Goal: Task Accomplishment & Management: Manage account settings

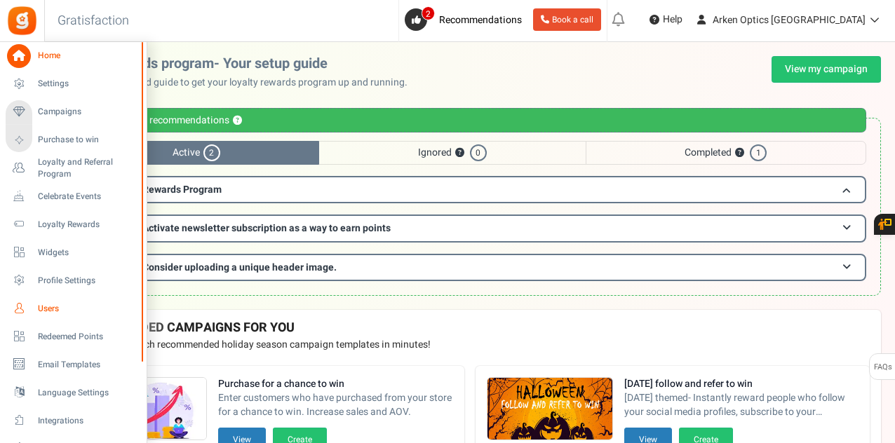
click at [48, 304] on span "Users" at bounding box center [87, 309] width 98 height 12
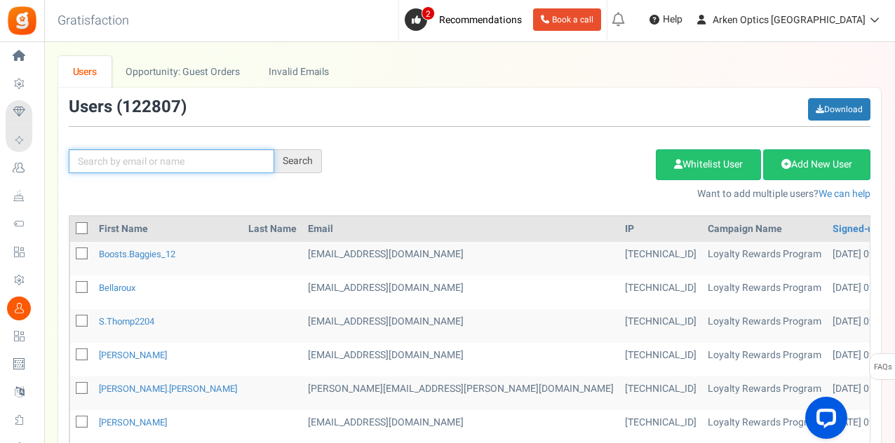
click at [156, 163] on input "text" at bounding box center [172, 161] width 206 height 24
paste input "[EMAIL_ADDRESS][DOMAIN_NAME]"
type input "[EMAIL_ADDRESS][DOMAIN_NAME]"
click at [311, 159] on div "Search" at bounding box center [298, 161] width 48 height 24
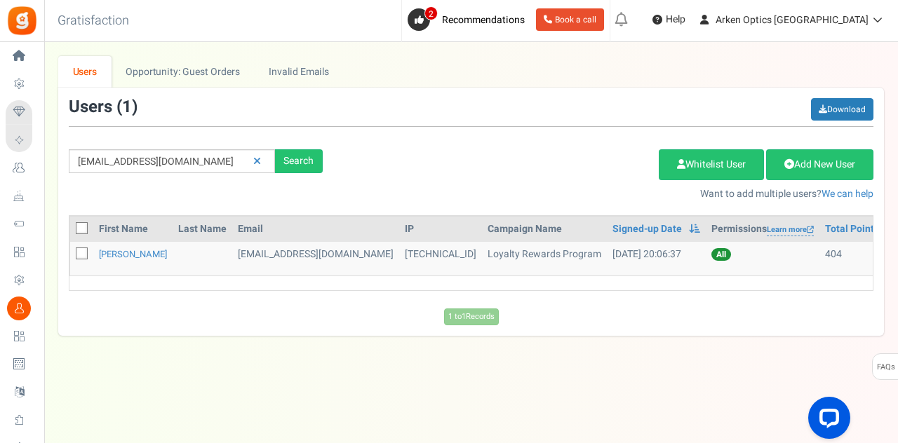
click at [122, 244] on td "[PERSON_NAME]" at bounding box center [132, 259] width 79 height 34
click at [126, 255] on link "[PERSON_NAME]" at bounding box center [133, 254] width 68 height 13
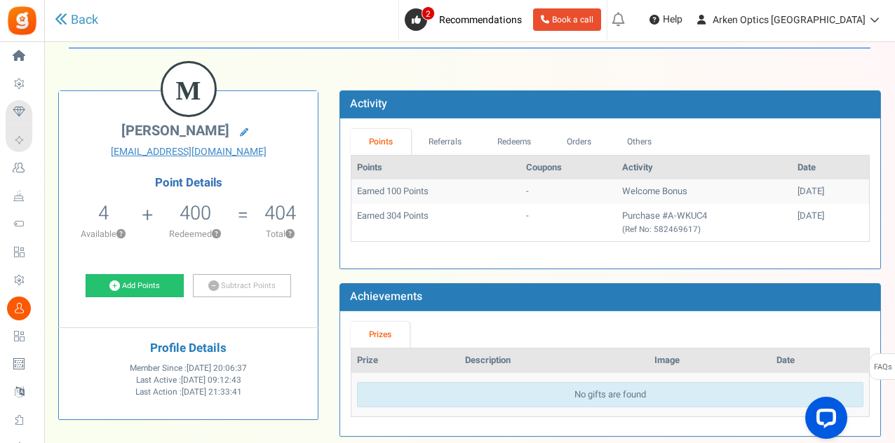
scroll to position [70, 0]
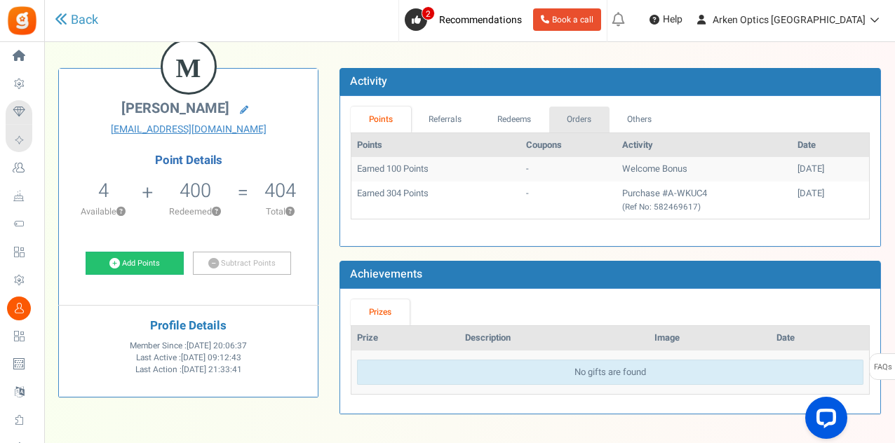
click at [575, 112] on link "Orders" at bounding box center [579, 120] width 60 height 26
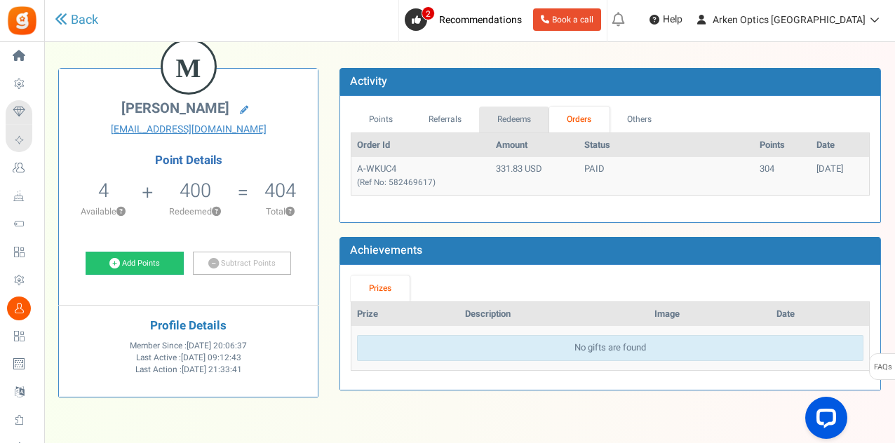
click at [525, 117] on link "Redeems" at bounding box center [514, 120] width 70 height 26
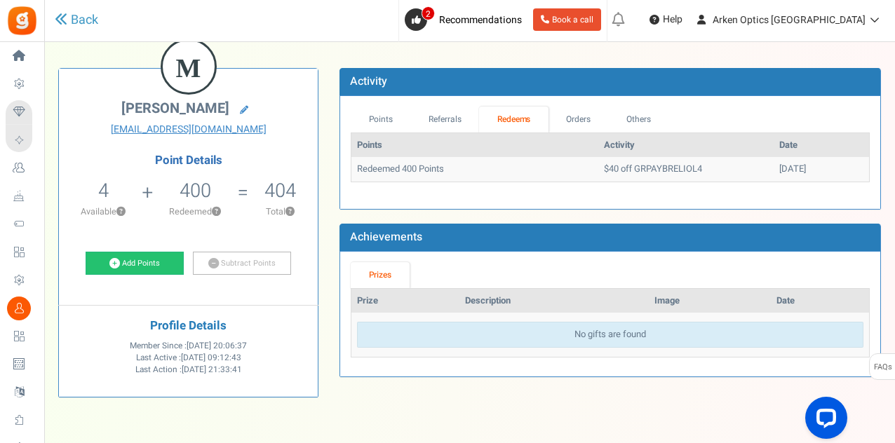
click at [881, 51] on div "M Matt Pilgrim zbubble110@hotmail.com Point Details 4 4 Redeemable 0 Exclusion …" at bounding box center [470, 229] width 844 height 365
drag, startPoint x: 605, startPoint y: 166, endPoint x: 673, endPoint y: 161, distance: 68.3
click at [671, 160] on td "$40 off GRPAYBRELIOL4" at bounding box center [685, 169] width 175 height 25
copy td "GRPAYBRELIOL4"
click at [781, 158] on td "[DATE]" at bounding box center [821, 169] width 95 height 25
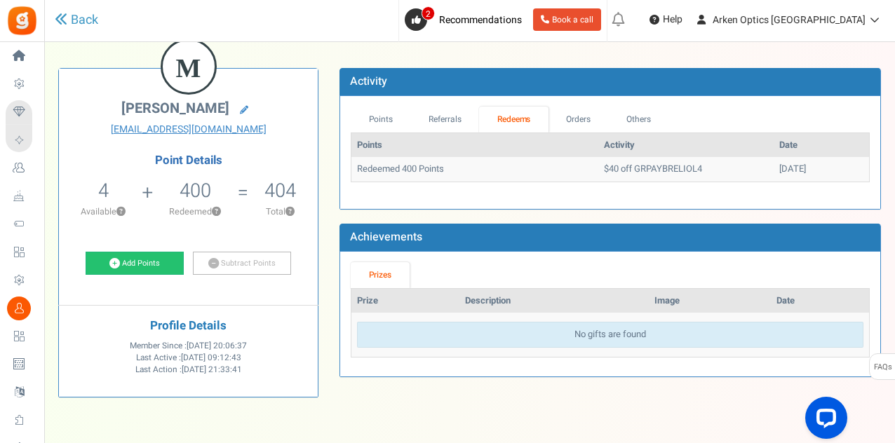
click at [778, 166] on td "[DATE]" at bounding box center [821, 169] width 95 height 25
drag, startPoint x: 778, startPoint y: 166, endPoint x: 645, endPoint y: 182, distance: 133.5
click at [777, 166] on td "[DATE]" at bounding box center [821, 169] width 95 height 25
drag, startPoint x: 491, startPoint y: 154, endPoint x: 422, endPoint y: 165, distance: 70.2
click at [485, 155] on th "Points" at bounding box center [474, 145] width 247 height 25
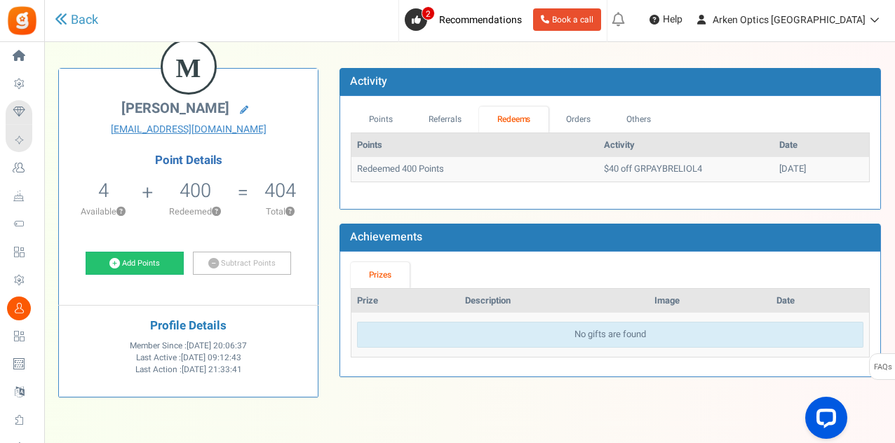
click at [421, 165] on td "Redeemed 400 Points" at bounding box center [474, 169] width 247 height 25
drag, startPoint x: 419, startPoint y: 165, endPoint x: 254, endPoint y: 169, distance: 165.6
click at [413, 165] on td "Redeemed 400 Points" at bounding box center [474, 169] width 247 height 25
click at [464, 172] on td "Redeemed 400 Points" at bounding box center [474, 169] width 247 height 25
drag, startPoint x: 632, startPoint y: 175, endPoint x: 516, endPoint y: 170, distance: 115.8
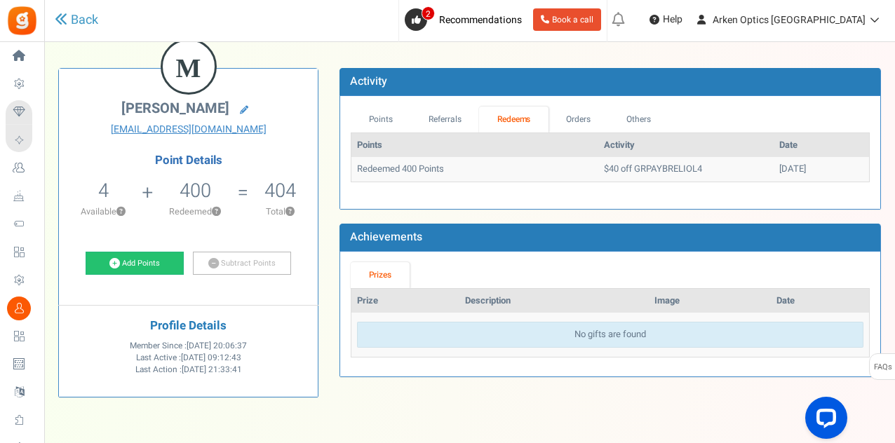
click at [516, 170] on td "Redeemed 400 Points" at bounding box center [474, 169] width 247 height 25
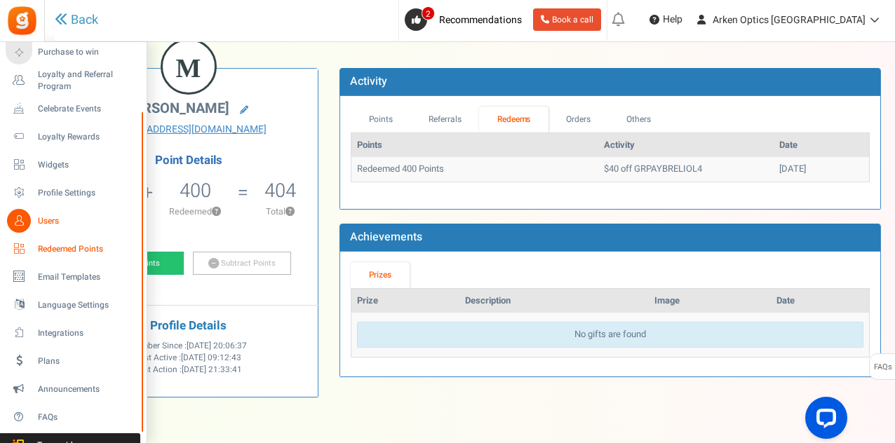
click at [72, 241] on link "Redeemed Points" at bounding box center [73, 249] width 135 height 24
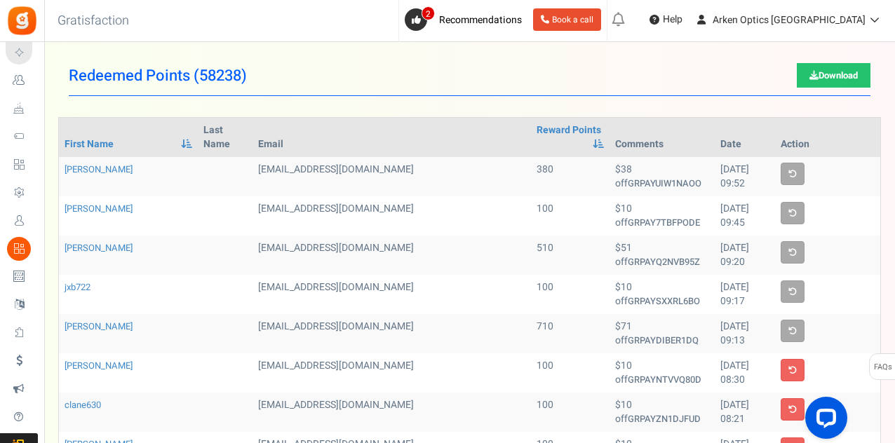
click at [229, 69] on span "58238" at bounding box center [220, 76] width 42 height 22
click at [361, 71] on h1 "Redeemed Points ( 58238 ) Download" at bounding box center [470, 76] width 802 height 40
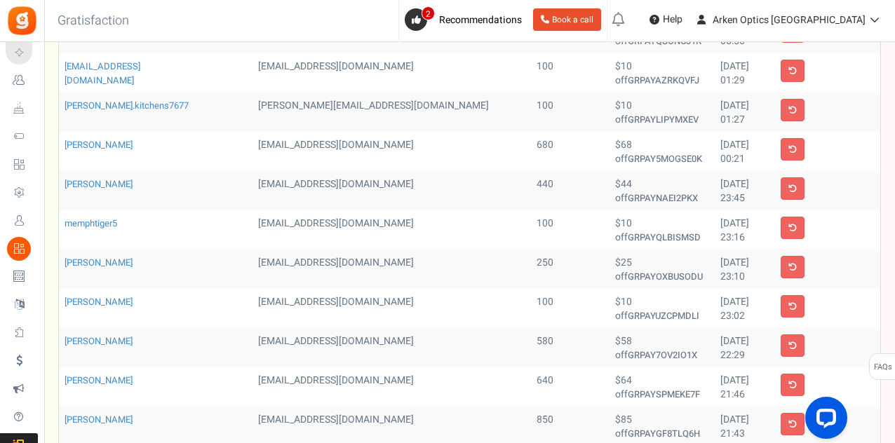
scroll to position [485, 0]
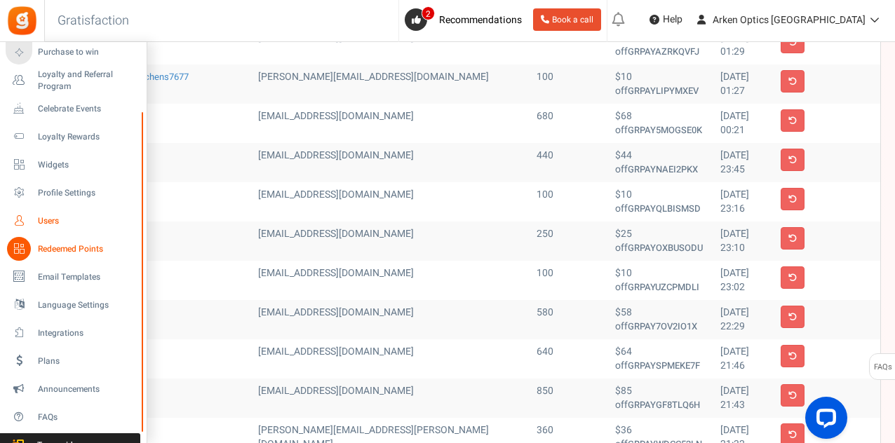
click at [51, 216] on span "Users" at bounding box center [87, 221] width 98 height 12
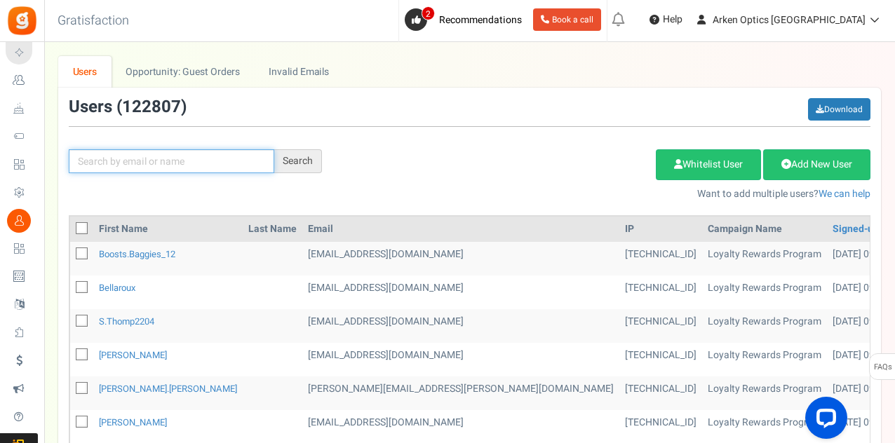
click at [166, 159] on input "text" at bounding box center [172, 161] width 206 height 24
paste input "GRPAYBRELIOL4"
type input "GRPAYBRELIOL4"
click at [297, 158] on div "Search" at bounding box center [298, 161] width 48 height 24
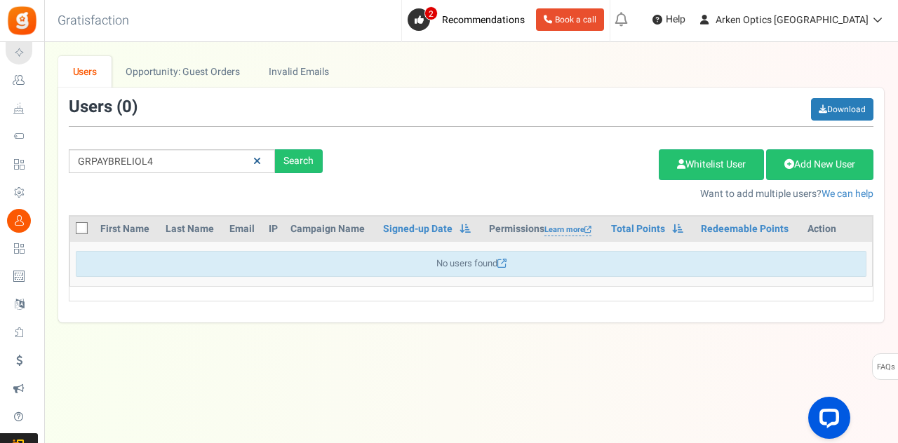
click at [264, 159] on link at bounding box center [257, 161] width 22 height 25
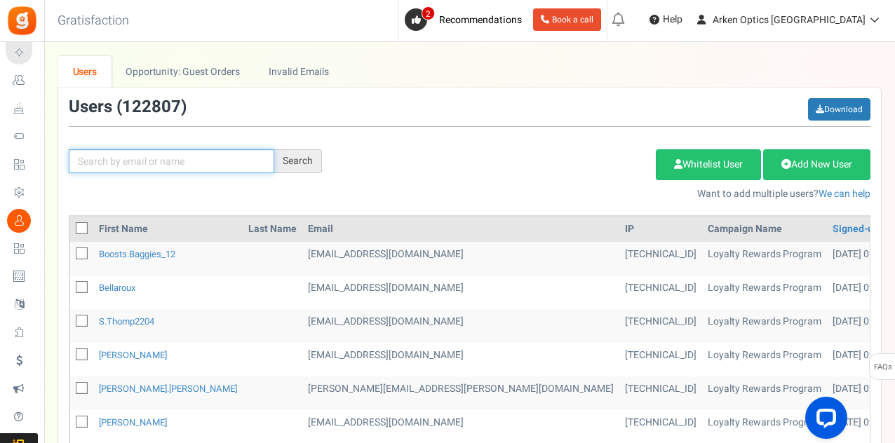
click at [205, 165] on input "text" at bounding box center [172, 161] width 206 height 24
paste input "[EMAIL_ADDRESS][DOMAIN_NAME]"
type input "[EMAIL_ADDRESS][DOMAIN_NAME]"
click at [304, 157] on div "Search" at bounding box center [298, 161] width 48 height 24
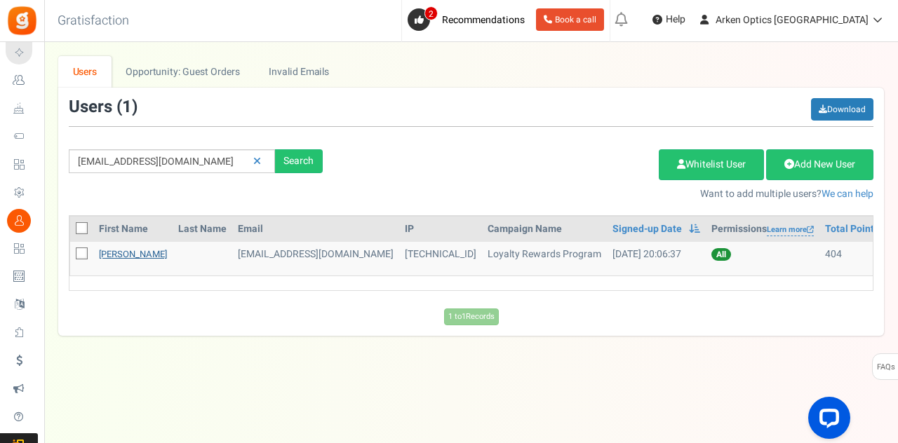
click at [139, 248] on link "[PERSON_NAME]" at bounding box center [133, 254] width 68 height 13
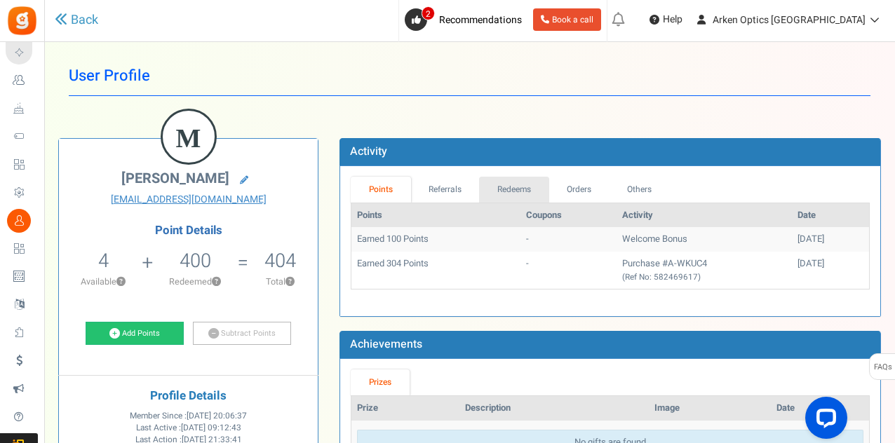
click at [539, 184] on link "Redeems" at bounding box center [514, 190] width 70 height 26
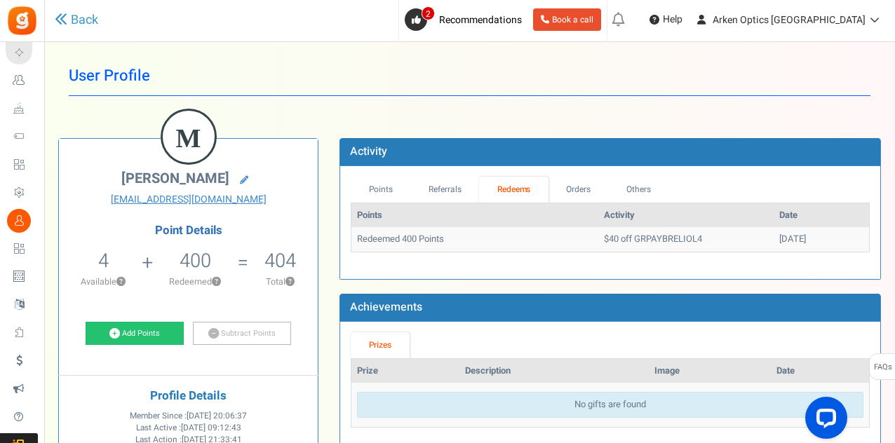
click at [0, 0] on span "Redeemed Points" at bounding box center [0, 0] width 0 height 0
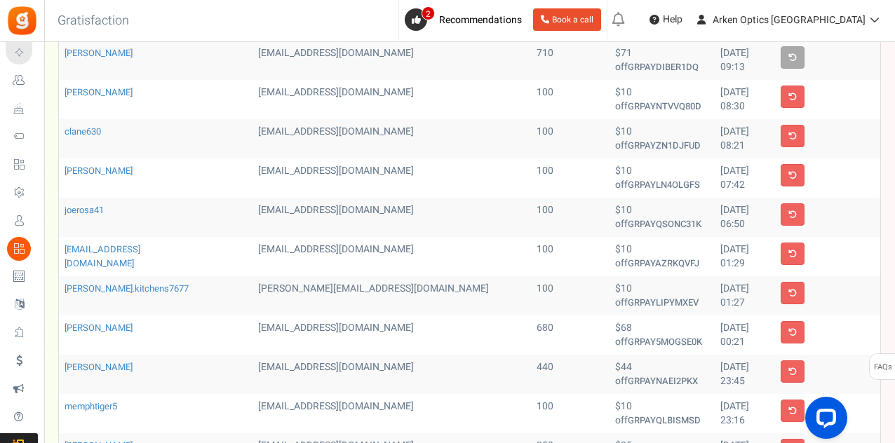
scroll to position [485, 0]
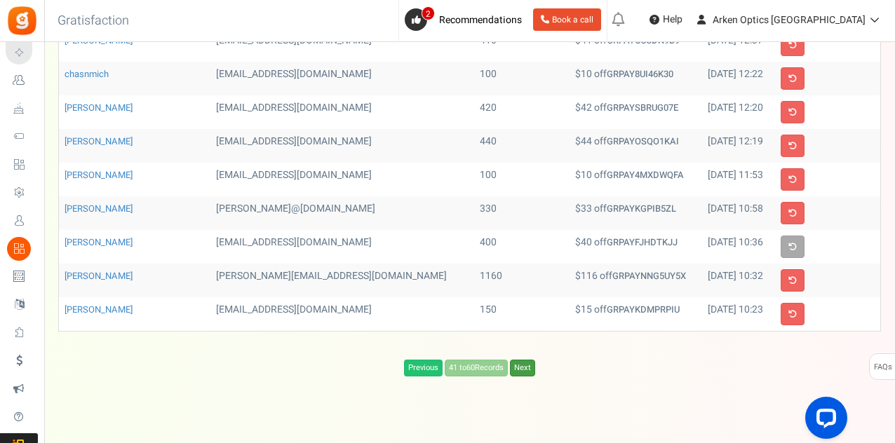
click at [526, 360] on link "Next" at bounding box center [522, 368] width 25 height 17
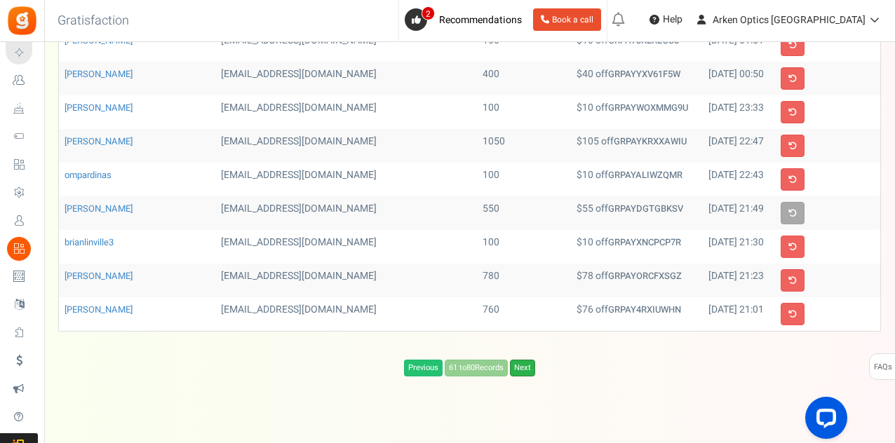
click at [530, 360] on link "Next" at bounding box center [522, 368] width 25 height 17
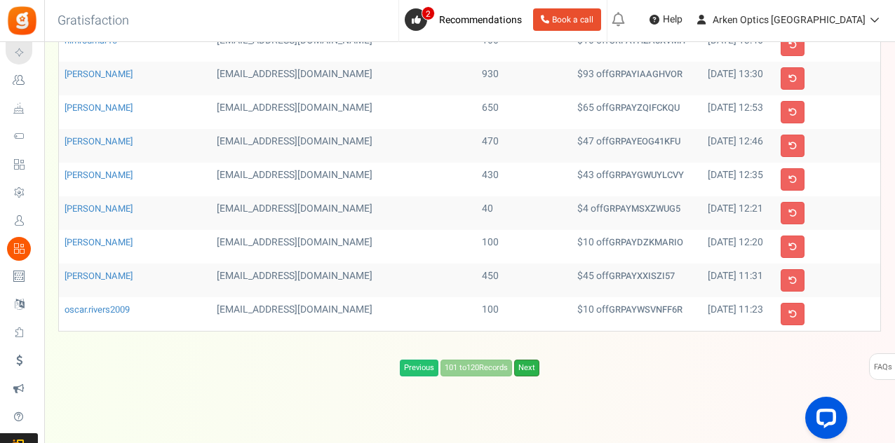
click at [530, 360] on link "Next" at bounding box center [526, 368] width 25 height 17
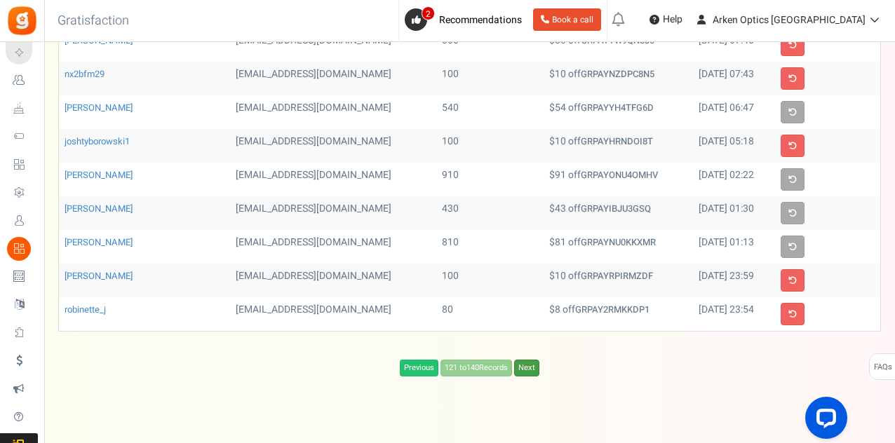
click at [530, 360] on link "Next" at bounding box center [526, 368] width 25 height 17
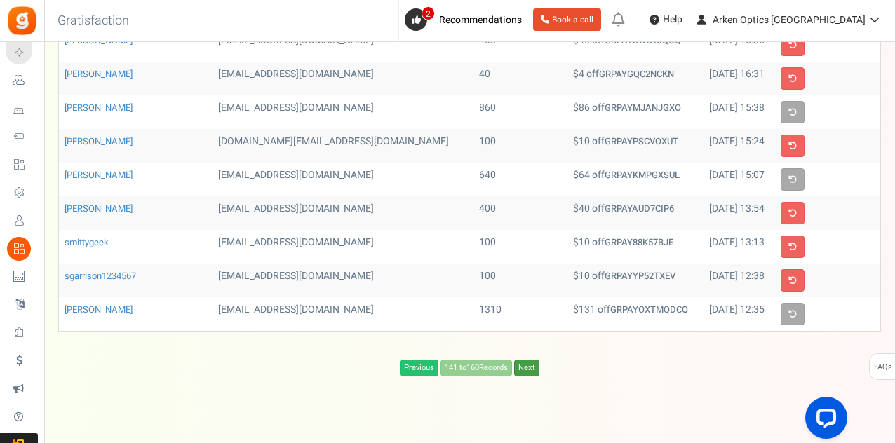
click at [530, 360] on link "Next" at bounding box center [526, 368] width 25 height 17
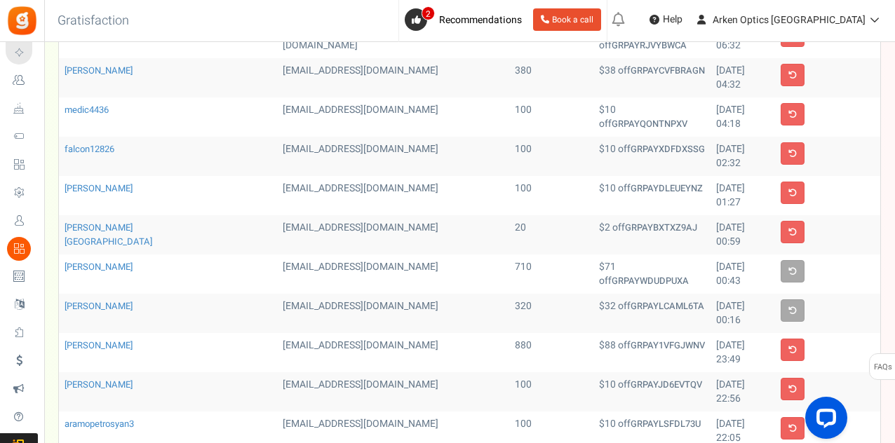
scroll to position [492, 0]
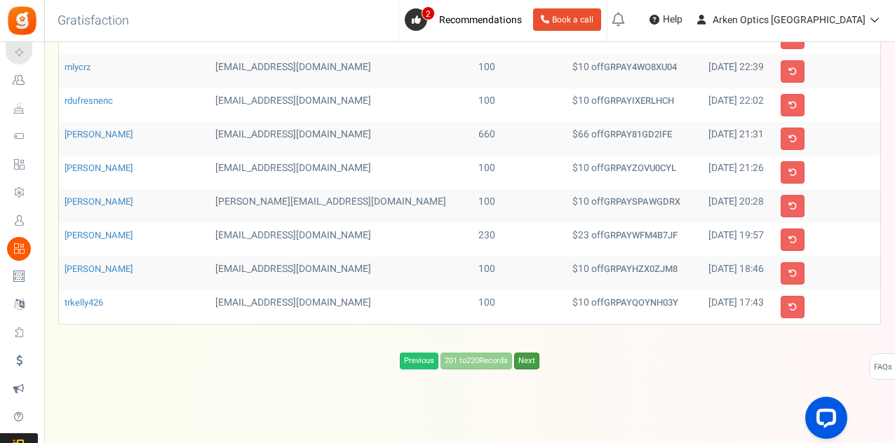
click at [534, 354] on link "Next" at bounding box center [526, 361] width 25 height 17
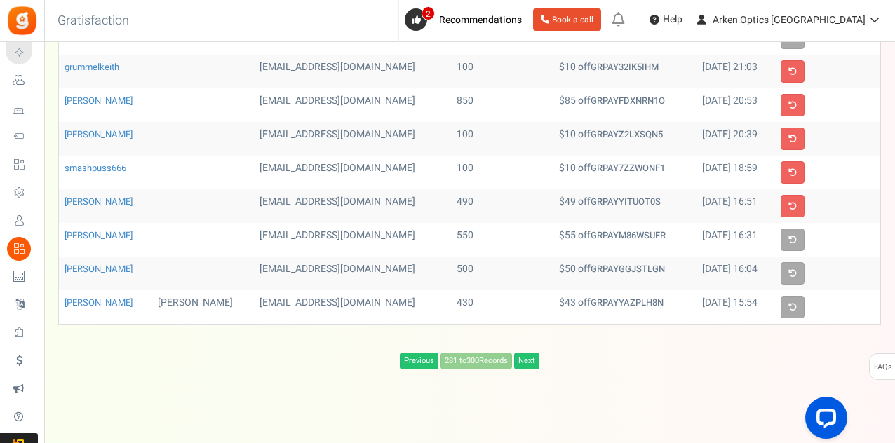
click at [534, 354] on link "Next" at bounding box center [526, 361] width 25 height 17
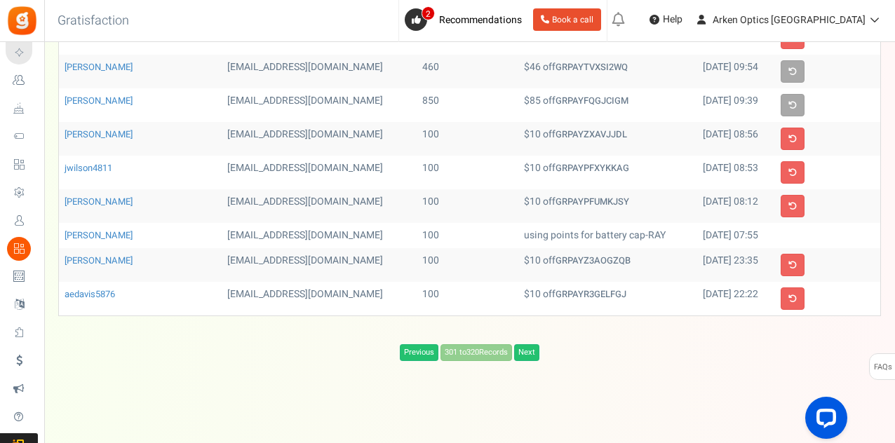
scroll to position [484, 0]
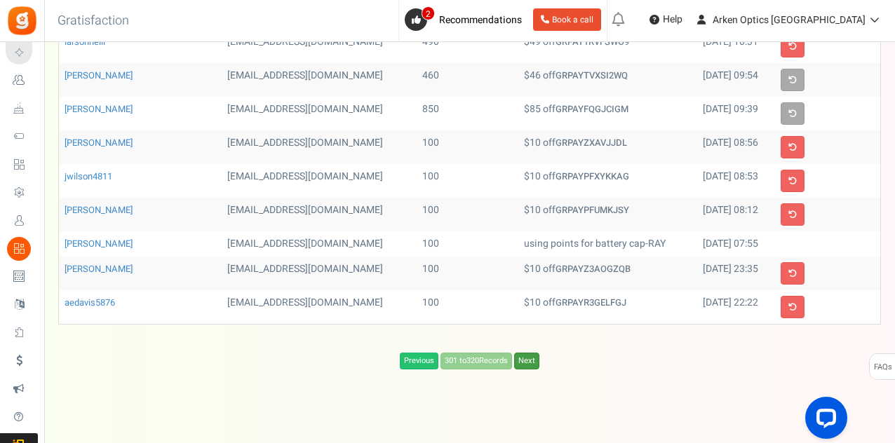
click at [534, 354] on link "Next" at bounding box center [526, 361] width 25 height 17
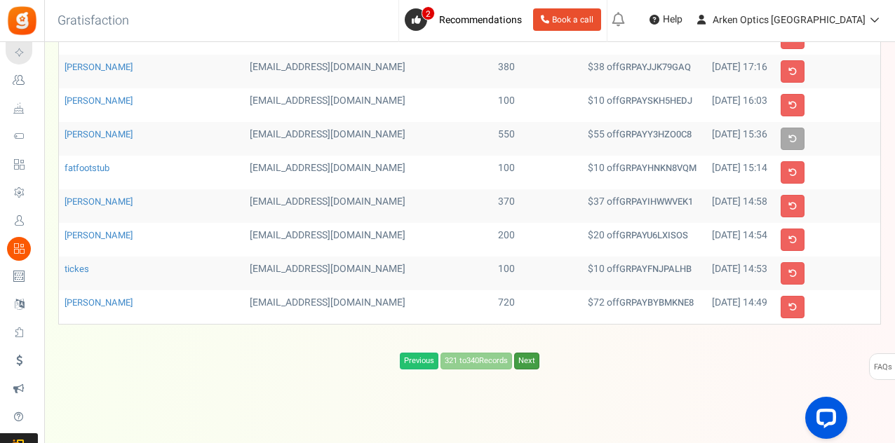
click at [534, 354] on link "Next" at bounding box center [526, 361] width 25 height 17
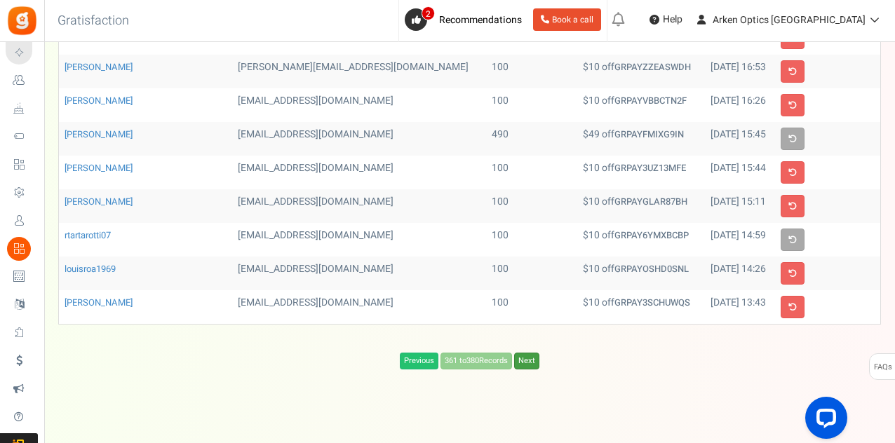
click at [534, 354] on link "Next" at bounding box center [526, 361] width 25 height 17
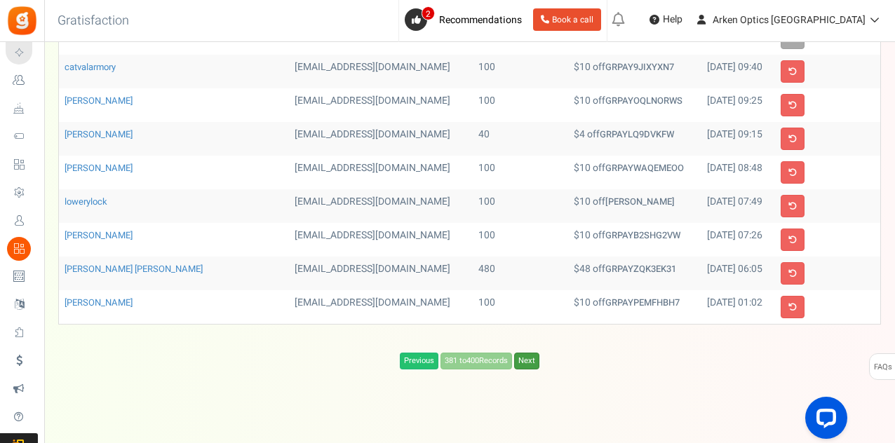
click at [534, 354] on link "Next" at bounding box center [526, 361] width 25 height 17
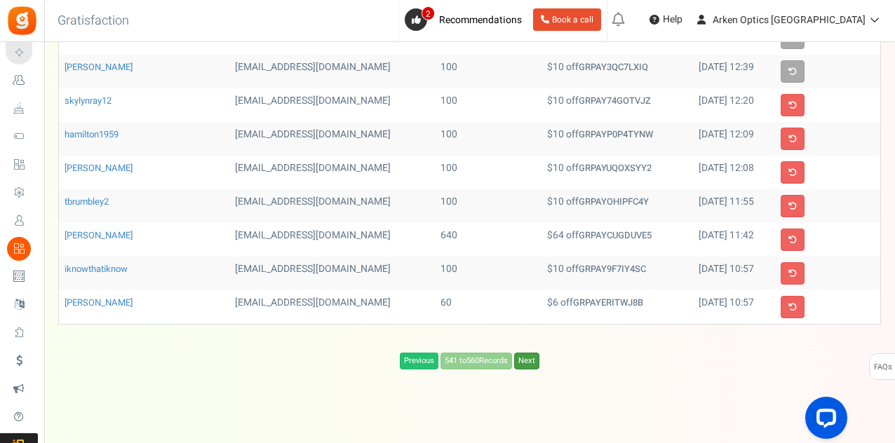
click at [534, 354] on link "Next" at bounding box center [526, 361] width 25 height 17
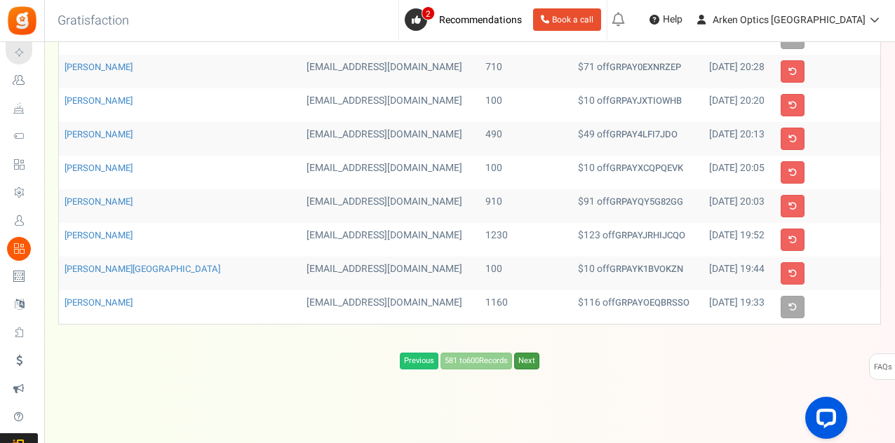
click at [524, 353] on link "Next" at bounding box center [526, 361] width 25 height 17
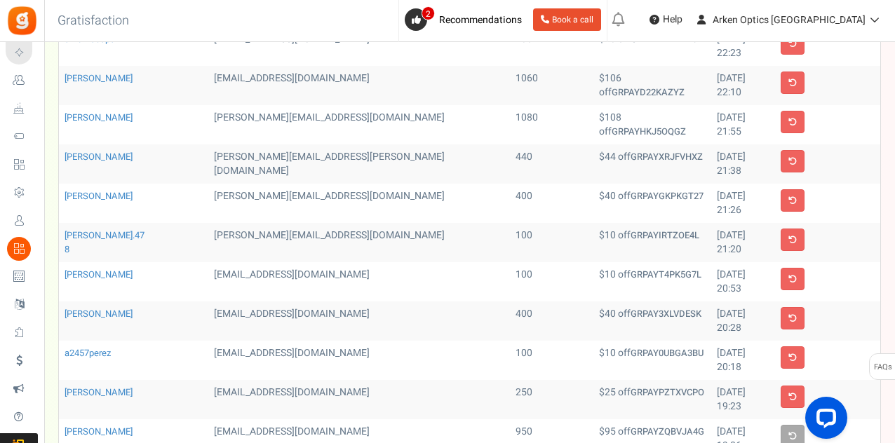
scroll to position [492, 0]
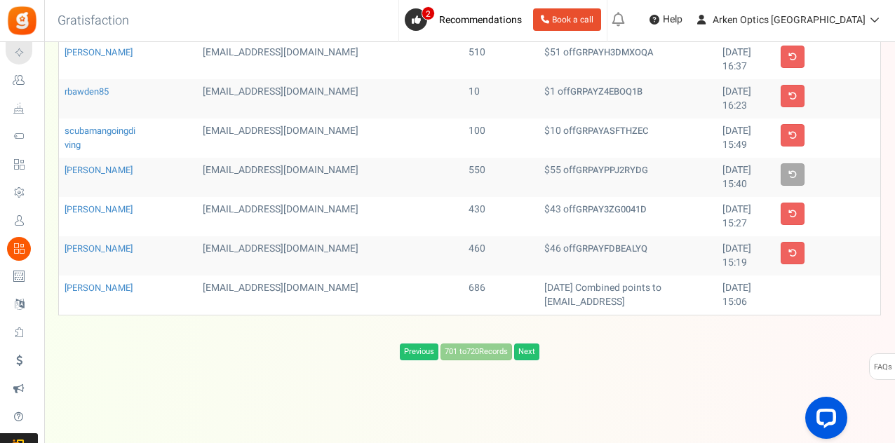
click at [525, 349] on link "Next" at bounding box center [526, 352] width 25 height 17
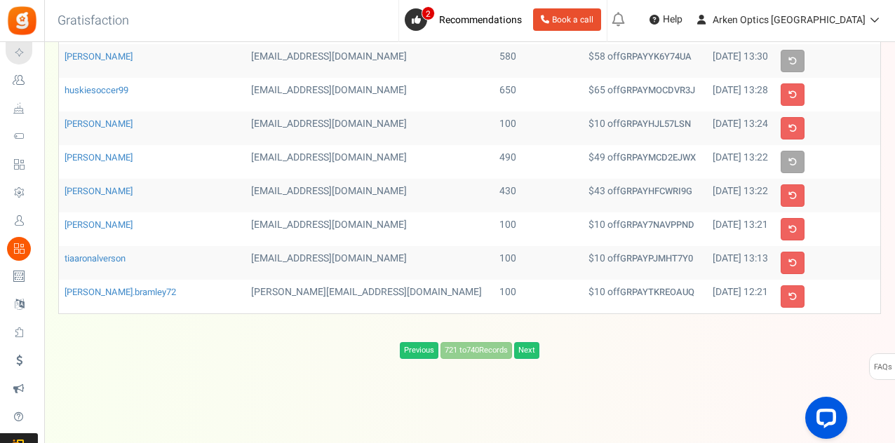
scroll to position [492, 0]
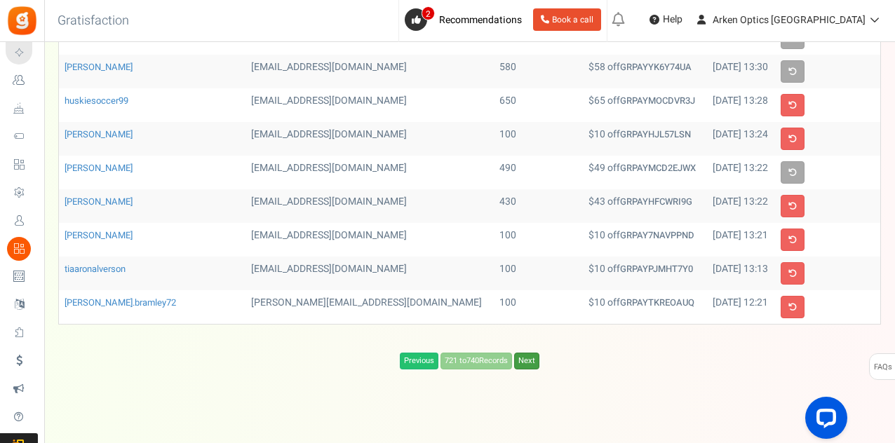
click at [525, 353] on link "Next" at bounding box center [526, 361] width 25 height 17
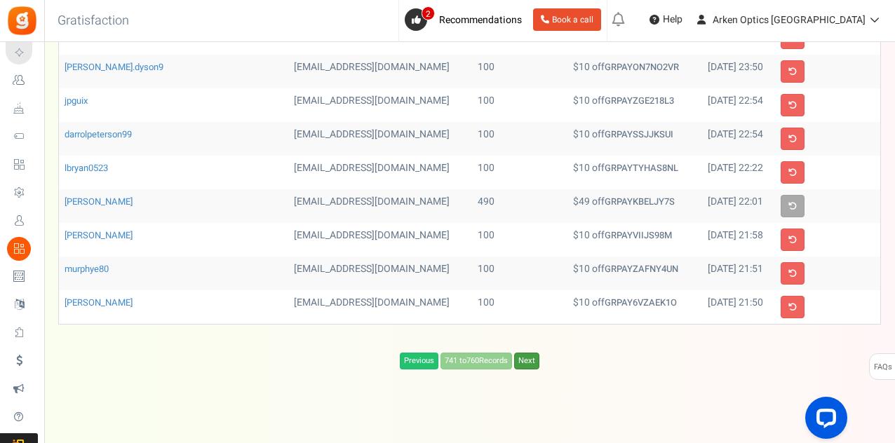
click at [532, 353] on link "Next" at bounding box center [526, 361] width 25 height 17
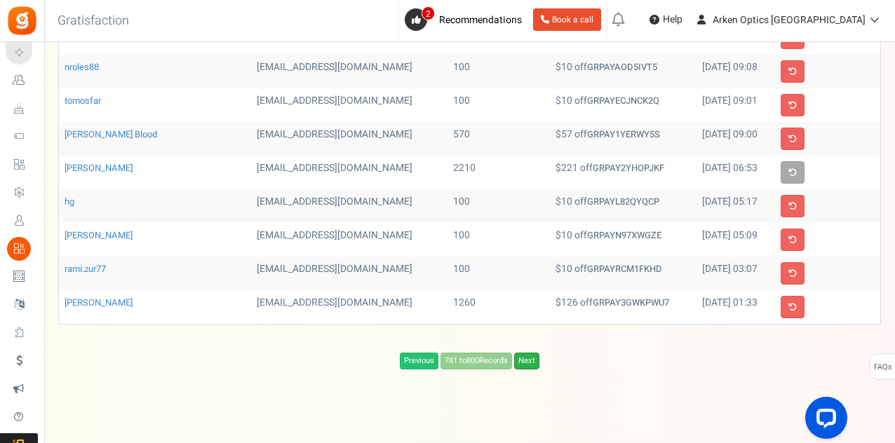
click at [533, 353] on link "Next" at bounding box center [526, 361] width 25 height 17
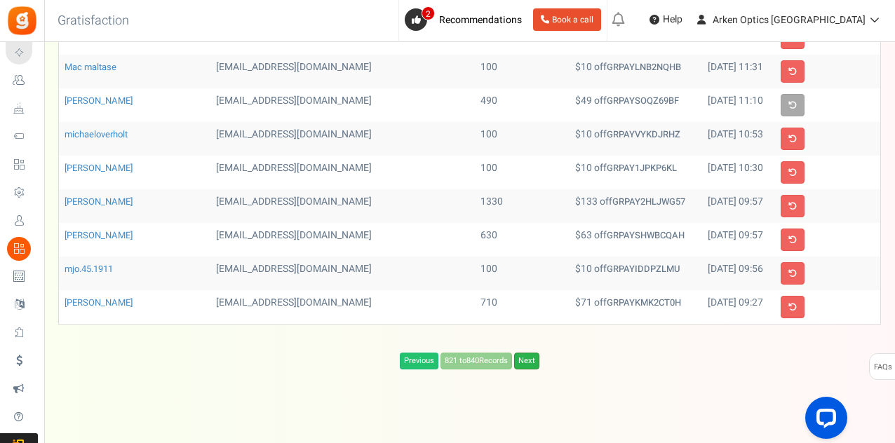
click at [534, 353] on link "Next" at bounding box center [526, 361] width 25 height 17
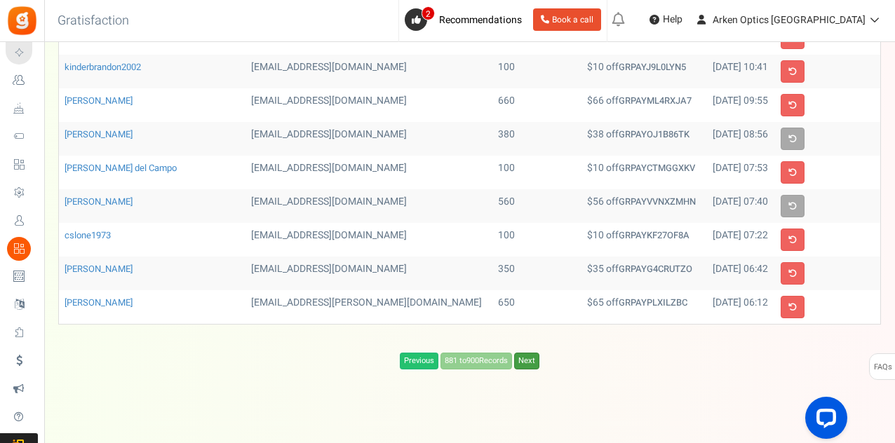
click at [537, 353] on link "Next" at bounding box center [526, 361] width 25 height 17
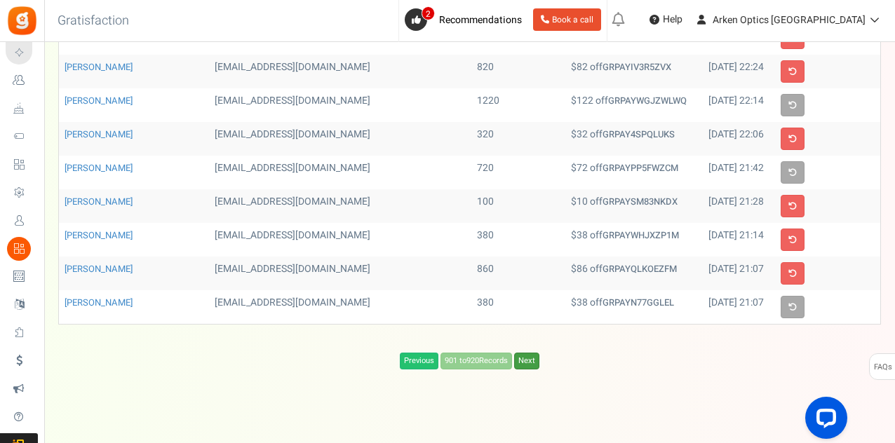
click at [537, 353] on link "Next" at bounding box center [526, 361] width 25 height 17
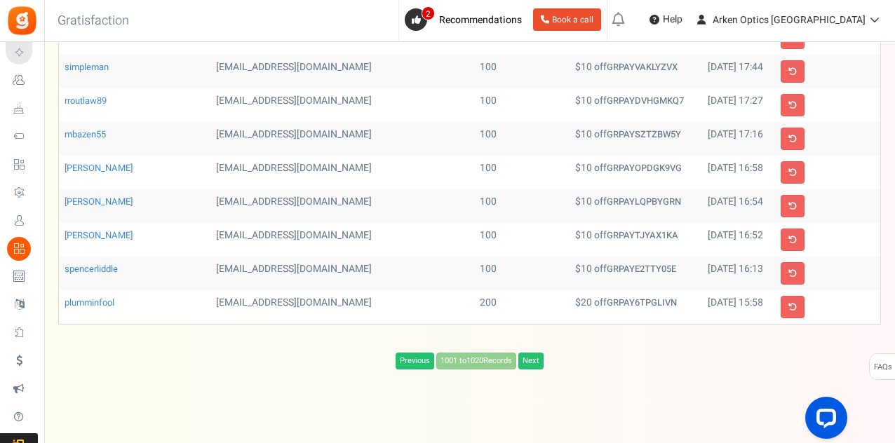
click at [525, 353] on link "Next" at bounding box center [530, 361] width 25 height 17
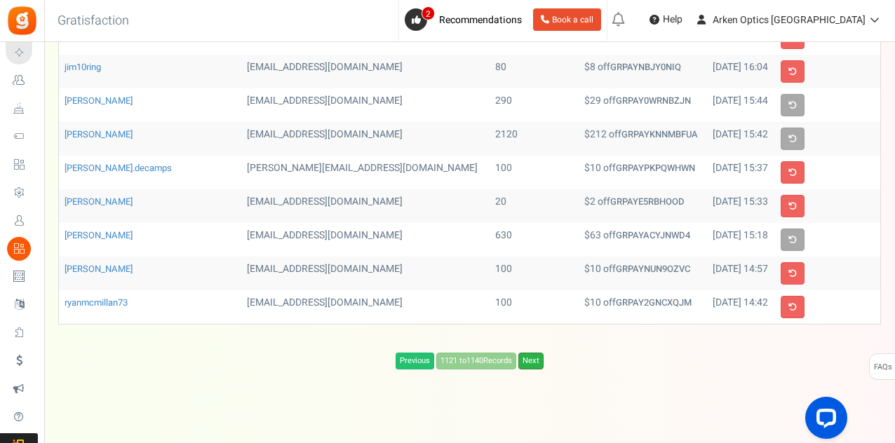
click at [530, 353] on link "Next" at bounding box center [530, 361] width 25 height 17
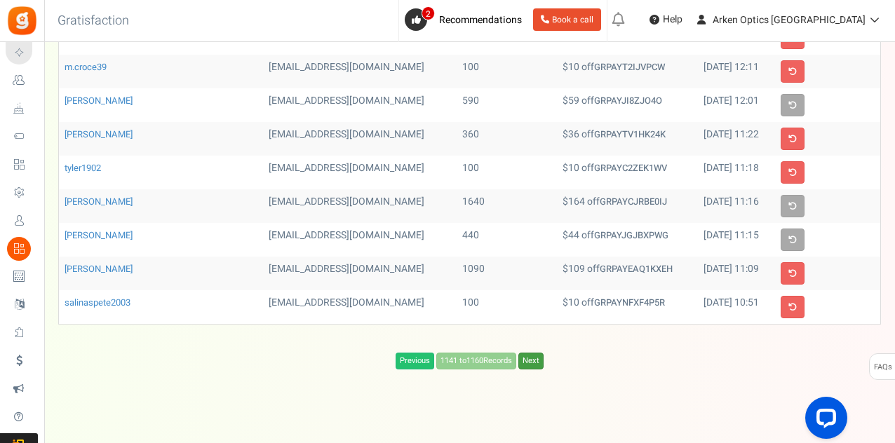
click at [530, 353] on link "Next" at bounding box center [530, 361] width 25 height 17
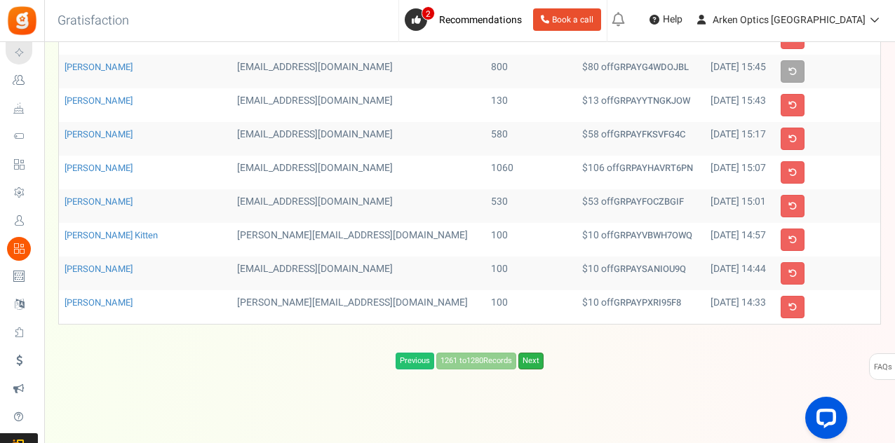
click at [532, 353] on link "Next" at bounding box center [530, 361] width 25 height 17
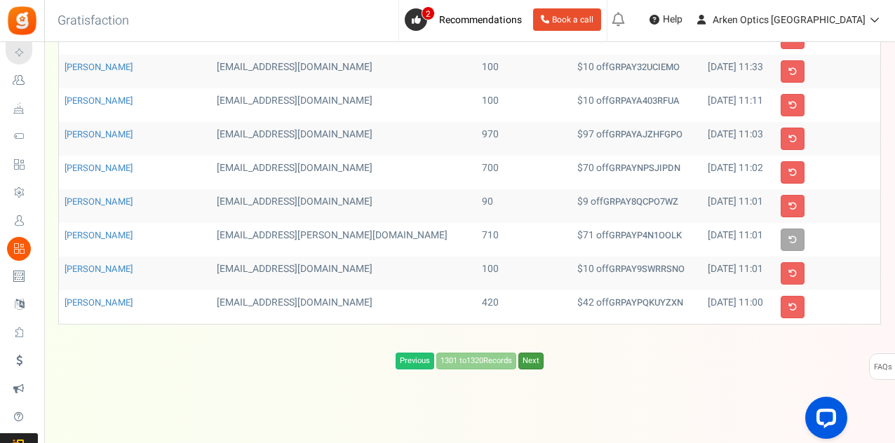
click at [532, 353] on link "Next" at bounding box center [530, 361] width 25 height 17
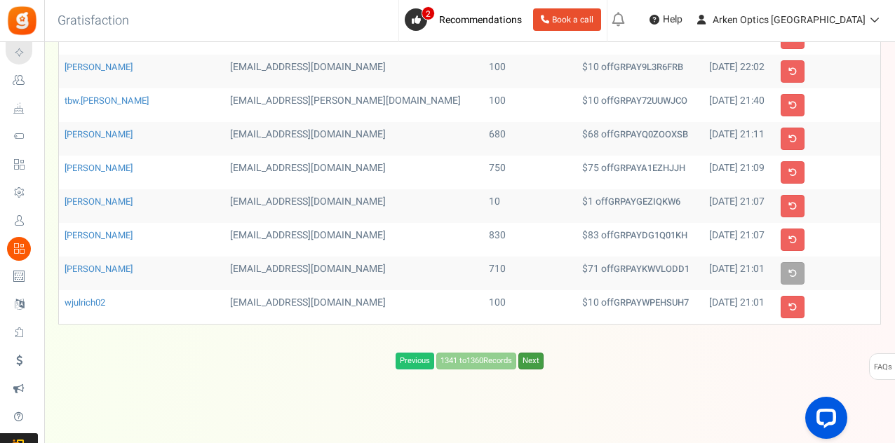
click at [532, 353] on link "Next" at bounding box center [530, 361] width 25 height 17
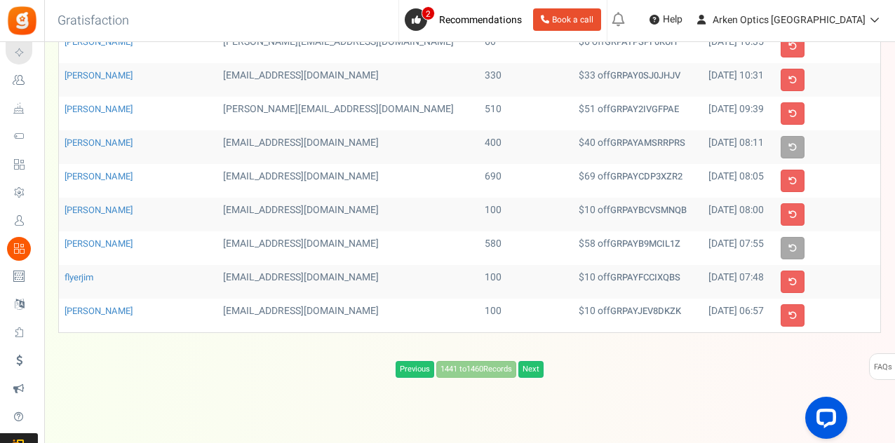
scroll to position [492, 0]
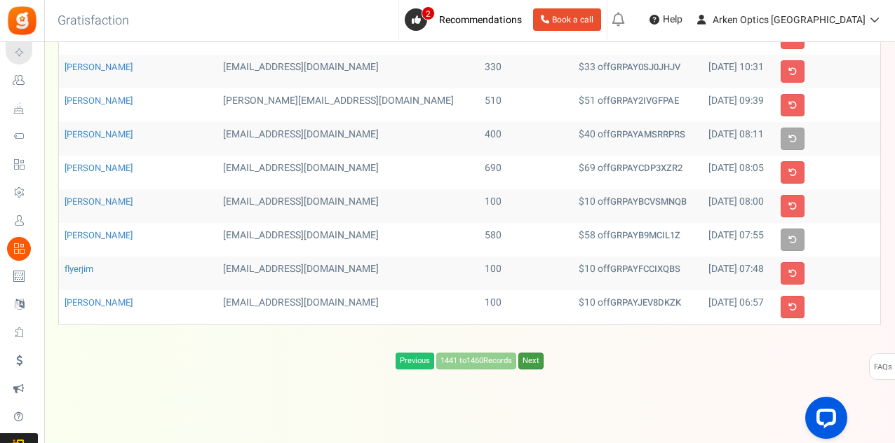
click at [530, 353] on link "Next" at bounding box center [530, 361] width 25 height 17
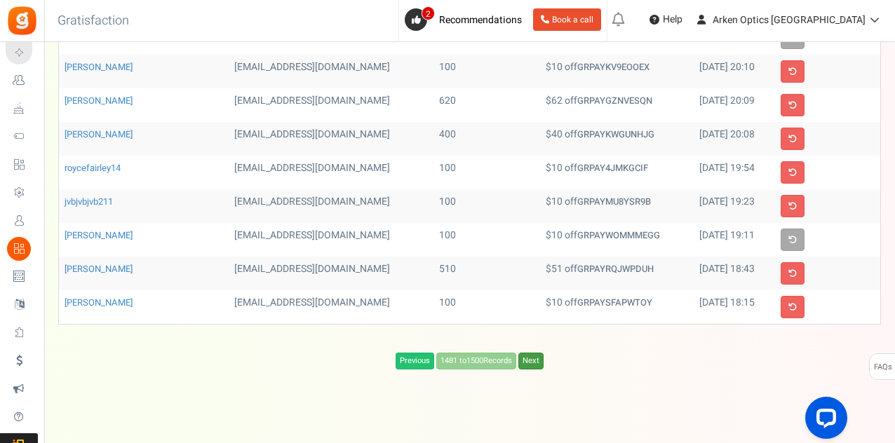
click at [528, 354] on link "Next" at bounding box center [530, 361] width 25 height 17
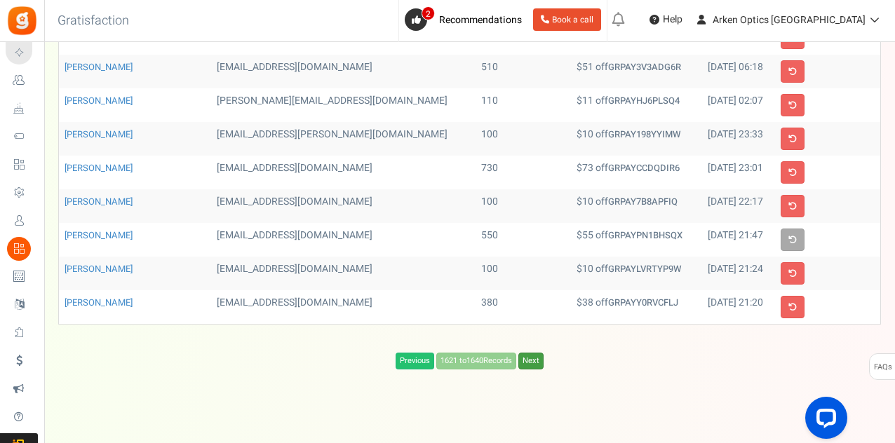
click at [527, 353] on link "Next" at bounding box center [530, 361] width 25 height 17
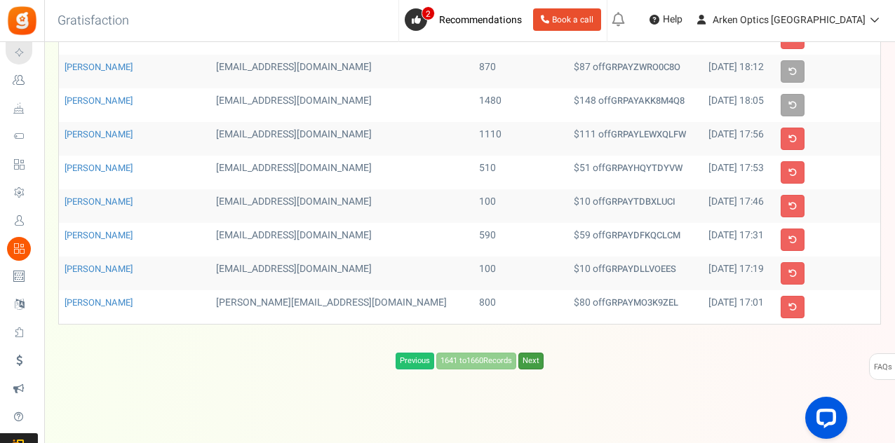
click at [527, 353] on link "Next" at bounding box center [530, 361] width 25 height 17
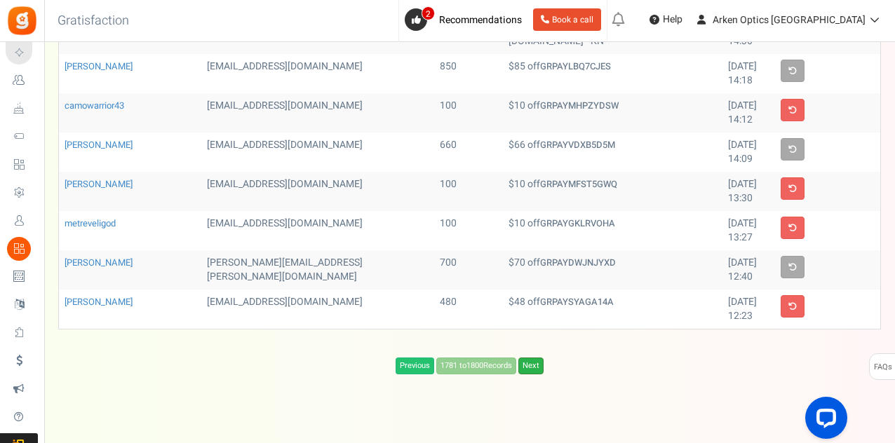
click at [538, 358] on link "Next" at bounding box center [530, 366] width 25 height 17
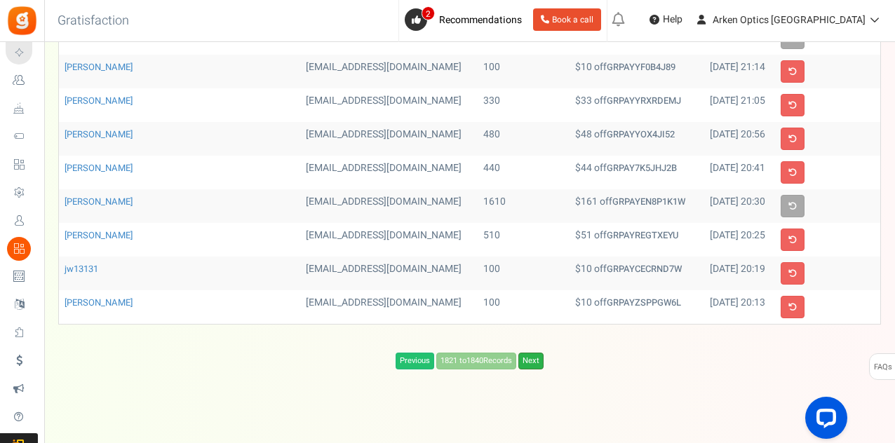
click at [541, 353] on link "Next" at bounding box center [530, 361] width 25 height 17
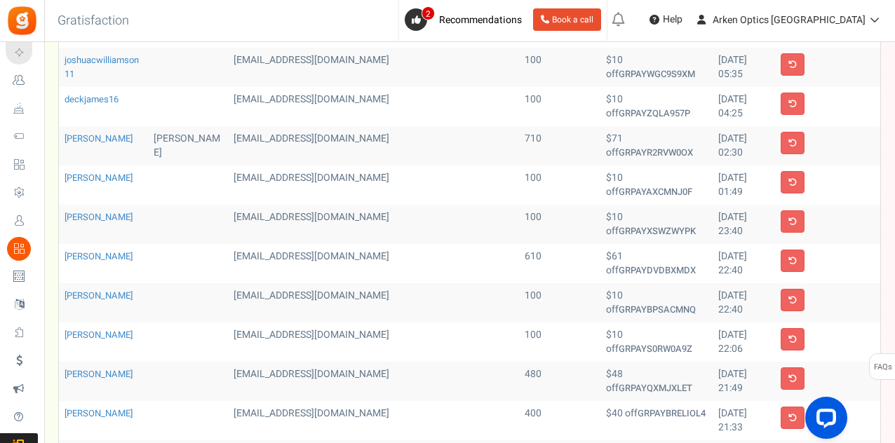
scroll to position [491, 0]
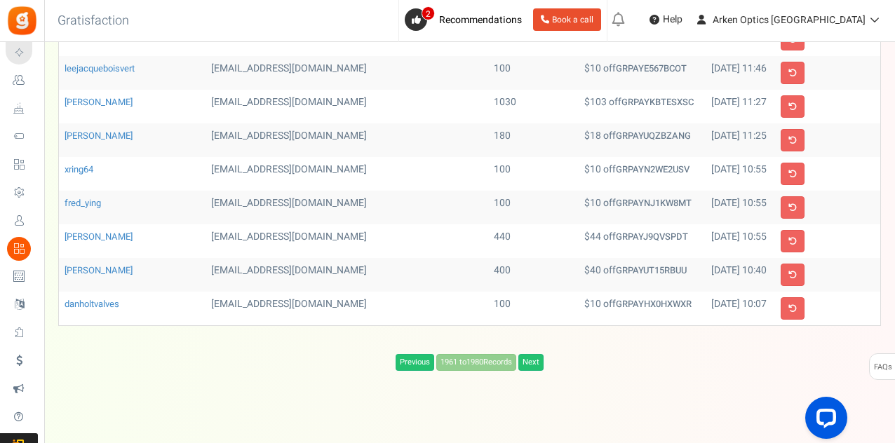
click at [415, 366] on div "View less View more × [NEW!] Include taxes and shipping when rewarding points f…" at bounding box center [447, 3] width 895 height 904
click at [413, 358] on link "Previous" at bounding box center [415, 362] width 39 height 17
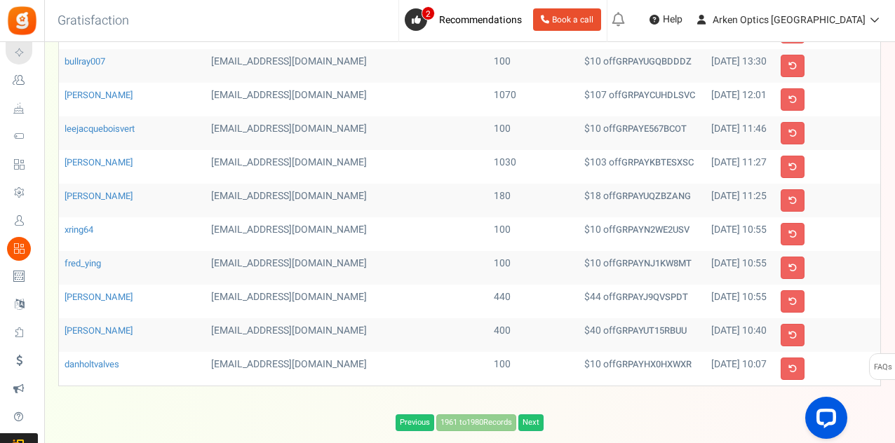
scroll to position [492, 0]
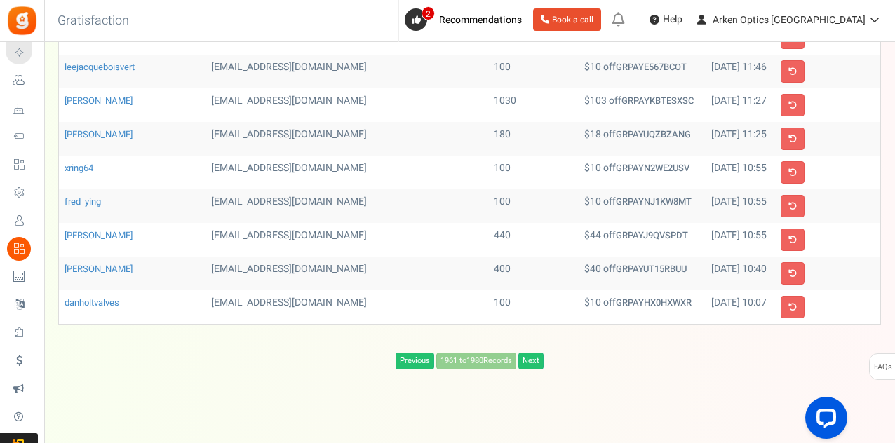
click at [534, 363] on div "View less View more × [NEW!] Include taxes and shipping when rewarding points f…" at bounding box center [447, 2] width 895 height 904
click at [536, 354] on link "Next" at bounding box center [530, 361] width 25 height 17
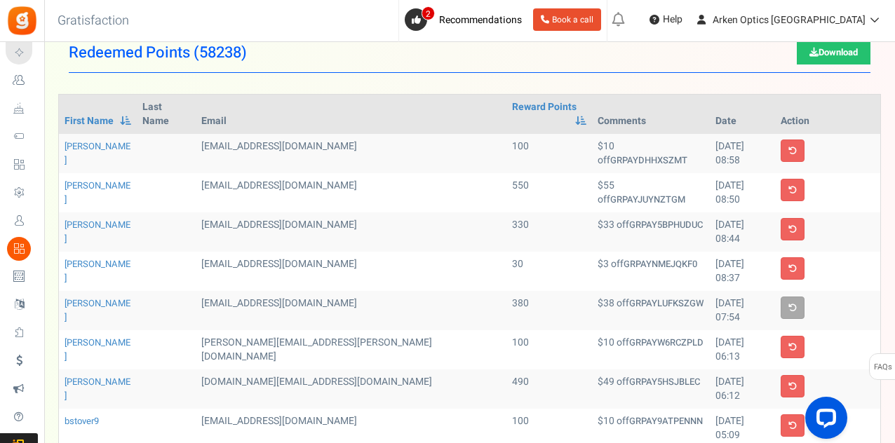
scroll to position [0, 0]
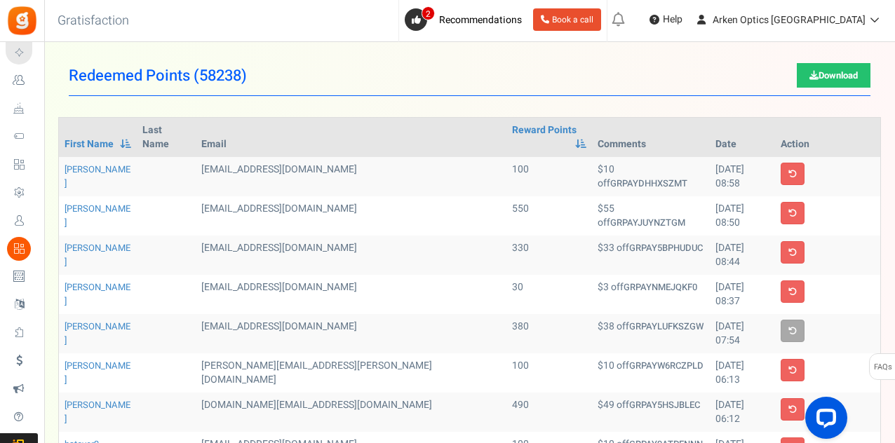
click at [527, 89] on h1 "Redeemed Points ( 58238 ) Download" at bounding box center [470, 76] width 802 height 40
click at [389, 83] on h1 "Redeemed Points ( 58238 ) Download" at bounding box center [470, 76] width 802 height 40
drag, startPoint x: 257, startPoint y: 108, endPoint x: 234, endPoint y: 79, distance: 36.5
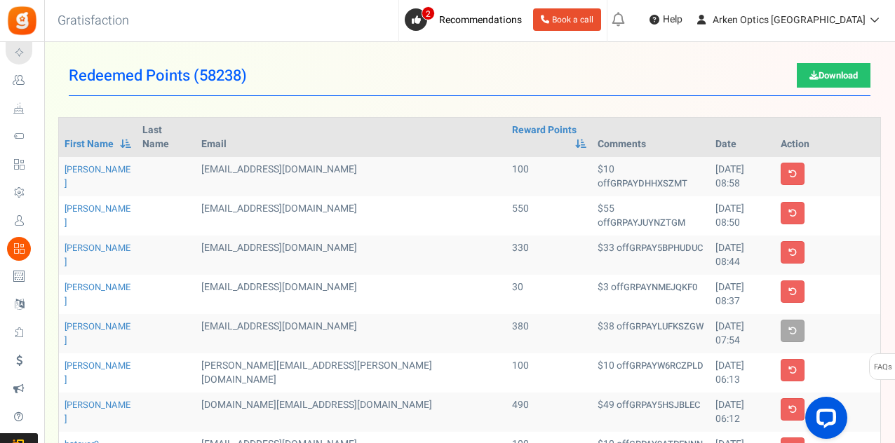
click at [225, 68] on span "58238" at bounding box center [220, 76] width 42 height 22
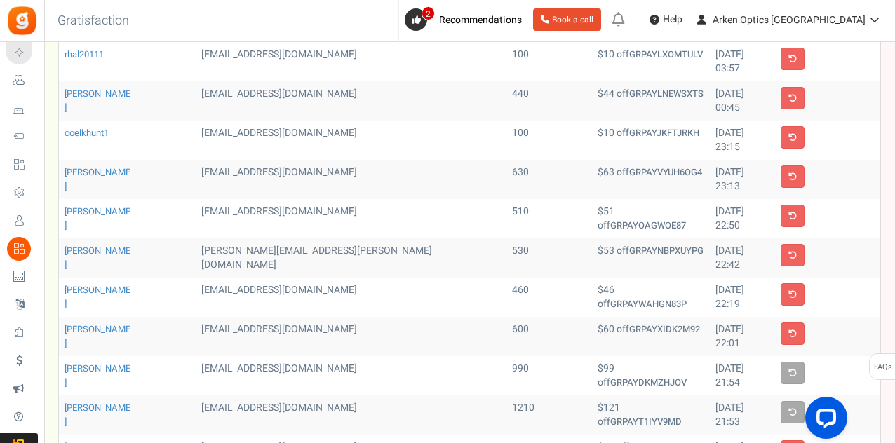
scroll to position [491, 0]
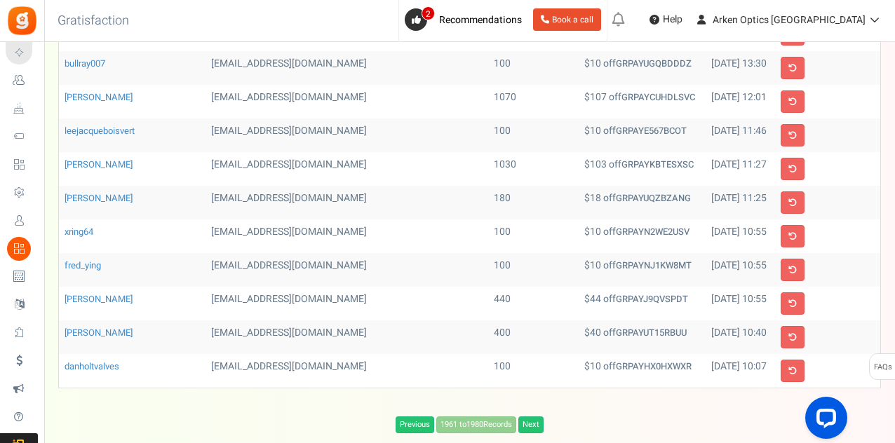
scroll to position [492, 0]
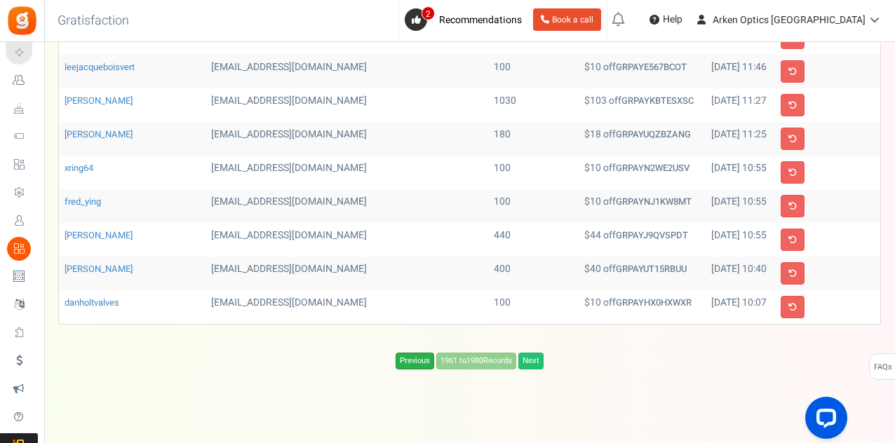
click at [405, 354] on link "Previous" at bounding box center [415, 361] width 39 height 17
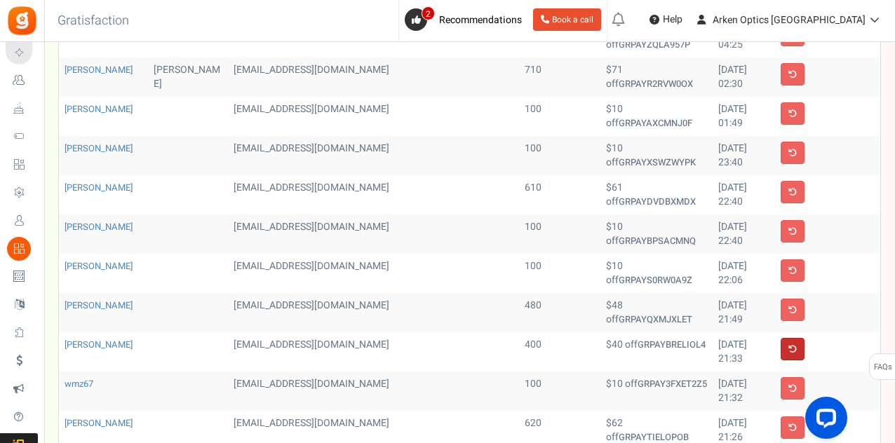
click at [801, 338] on link at bounding box center [793, 349] width 24 height 22
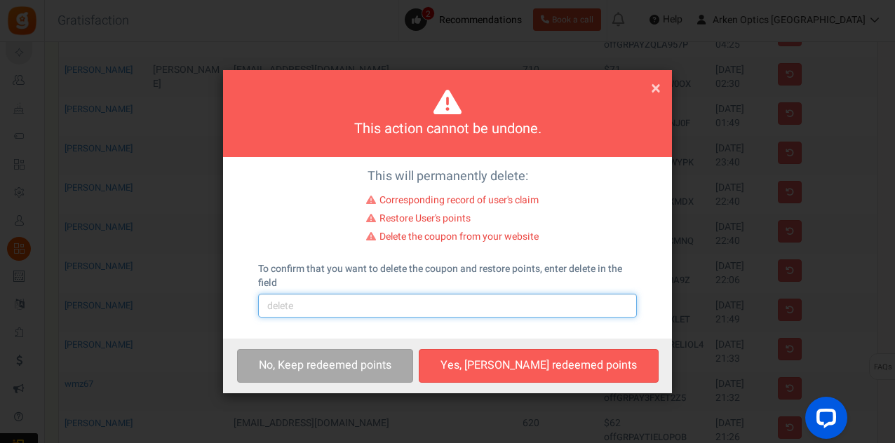
click at [349, 302] on input "text" at bounding box center [447, 306] width 379 height 24
type input "delete"
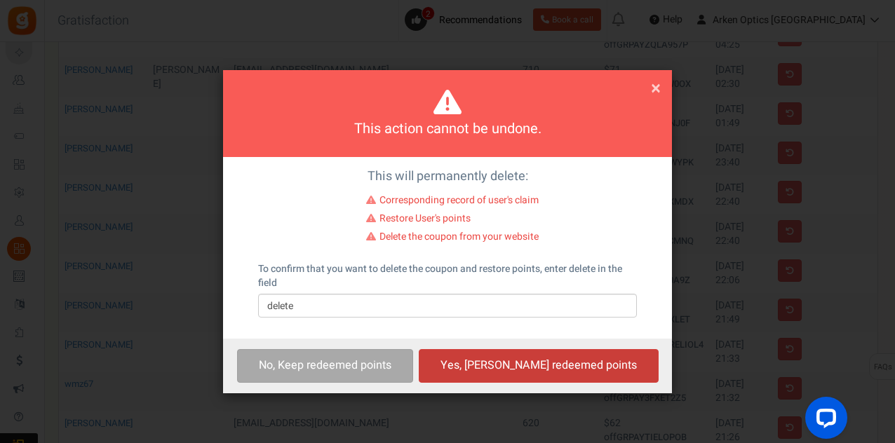
click at [519, 369] on button "Yes, Delete redeemed points" at bounding box center [539, 365] width 240 height 33
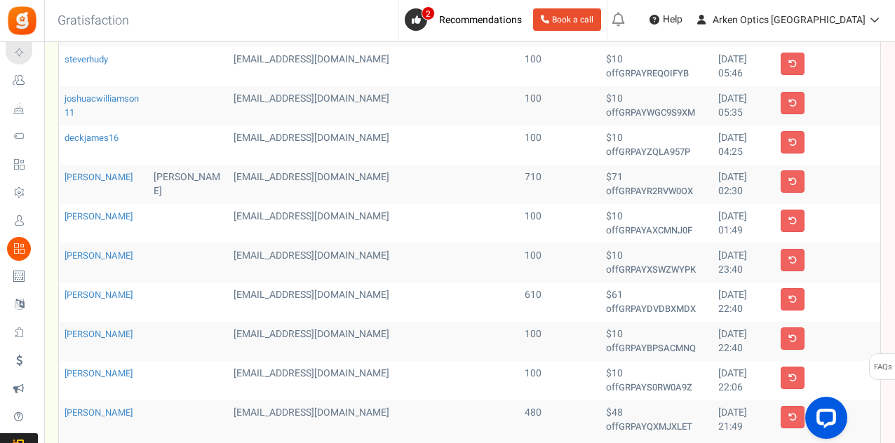
scroll to position [459, 0]
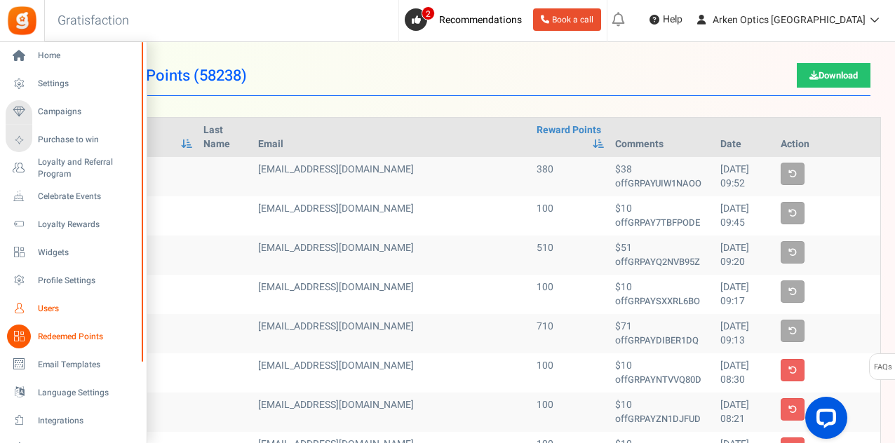
click at [49, 300] on link "Users" at bounding box center [73, 309] width 135 height 24
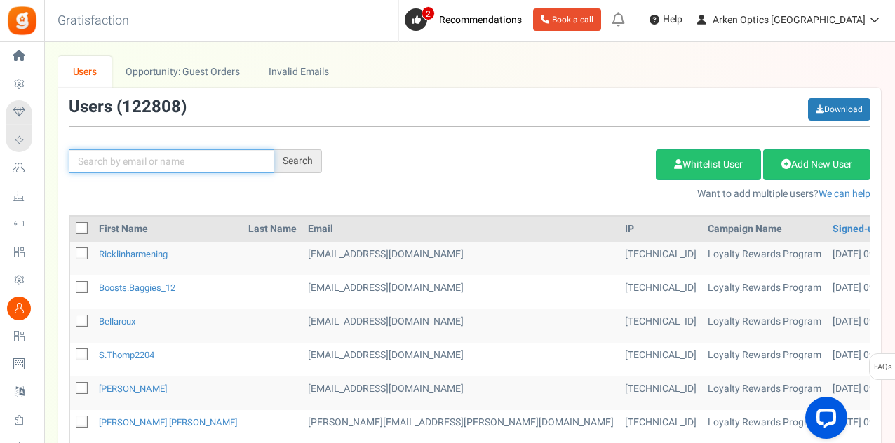
click at [180, 151] on input "text" at bounding box center [172, 161] width 206 height 24
paste input "[EMAIL_ADDRESS][DOMAIN_NAME]"
type input "[EMAIL_ADDRESS][DOMAIN_NAME]"
click at [295, 162] on div "Search" at bounding box center [298, 161] width 48 height 24
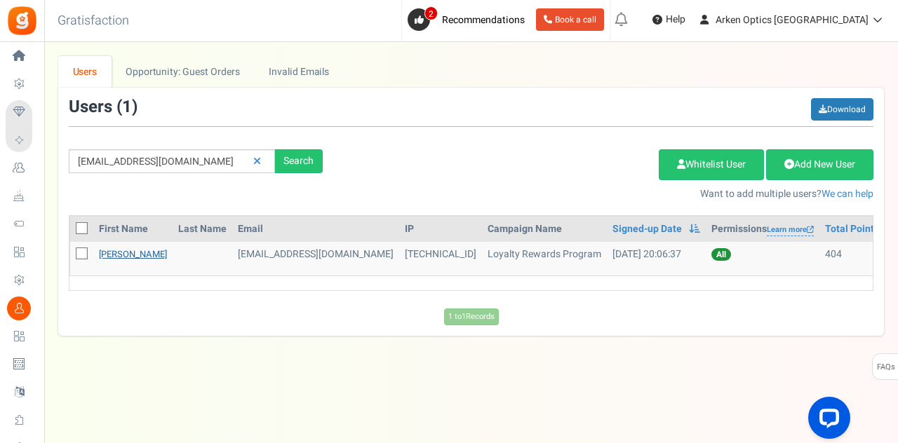
click at [127, 255] on link "[PERSON_NAME]" at bounding box center [133, 254] width 68 height 13
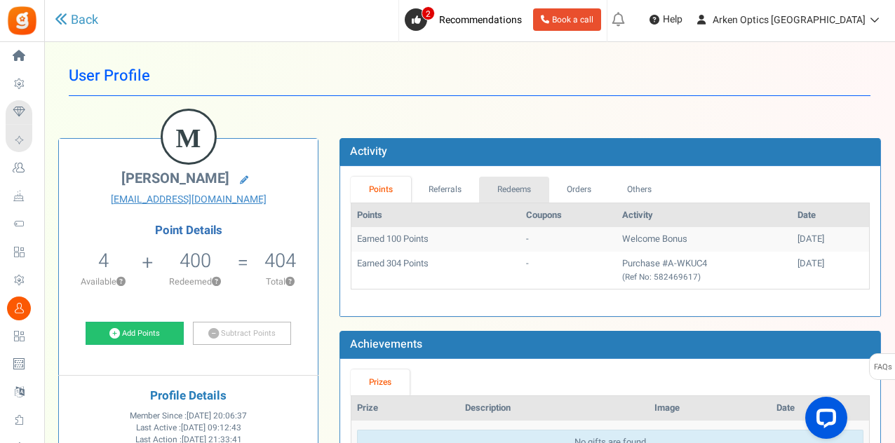
click at [524, 197] on link "Redeems" at bounding box center [514, 190] width 70 height 26
